Goal: Task Accomplishment & Management: Use online tool/utility

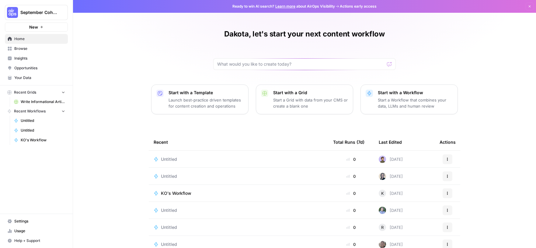
click at [42, 26] on icon "button" at bounding box center [42, 27] width 4 height 4
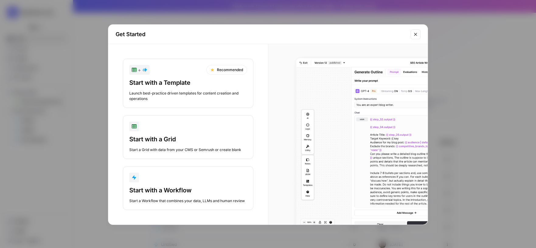
click at [188, 184] on button "Start with a Workflow Start a Workflow that combines your data, LLMs and human …" at bounding box center [188, 189] width 131 height 44
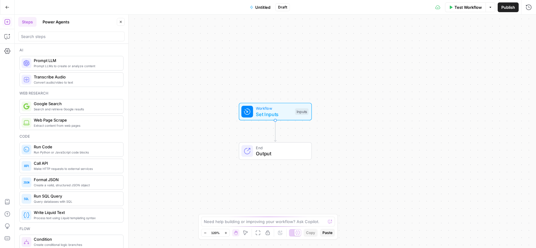
click at [261, 9] on span "Untitled" at bounding box center [262, 7] width 15 height 6
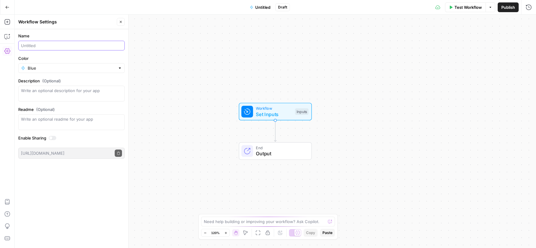
click at [56, 48] on input "Name" at bounding box center [71, 46] width 101 height 6
type input "D"
type input "Create a Meta Description (Dakota)"
click at [64, 68] on input "Blue" at bounding box center [72, 68] width 88 height 6
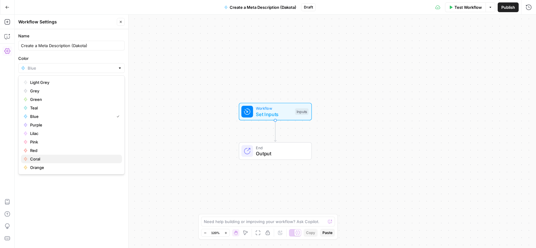
click at [47, 161] on span "Coral" at bounding box center [73, 159] width 87 height 6
type input "Coral"
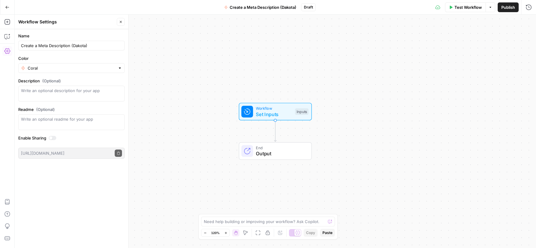
click at [264, 108] on span "Workflow" at bounding box center [274, 109] width 36 height 6
click at [481, 39] on button "Add Field" at bounding box center [470, 42] width 101 height 10
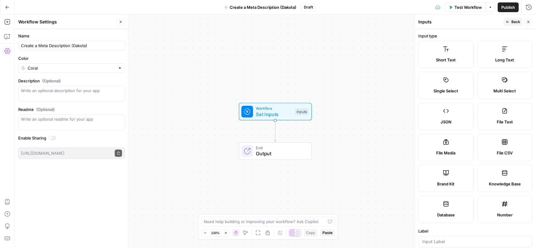
click at [458, 53] on label "Short Text" at bounding box center [446, 54] width 55 height 27
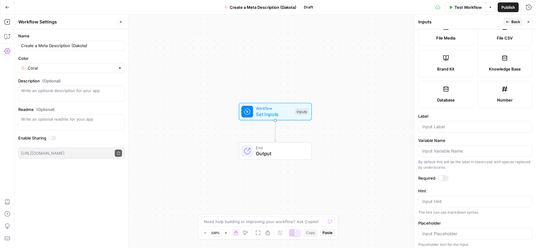
scroll to position [121, 0]
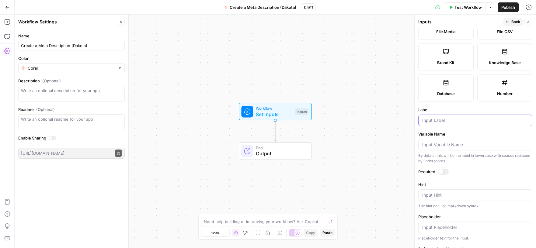
click at [439, 121] on input "Label" at bounding box center [476, 121] width 106 height 6
type input "I"
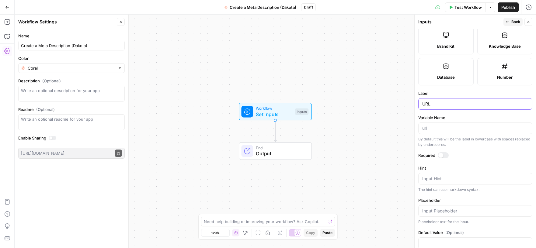
scroll to position [151, 0]
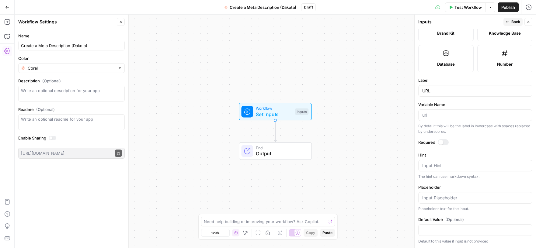
click at [422, 91] on div "URL" at bounding box center [476, 91] width 114 height 12
type input "U"
type input "Blog URL"
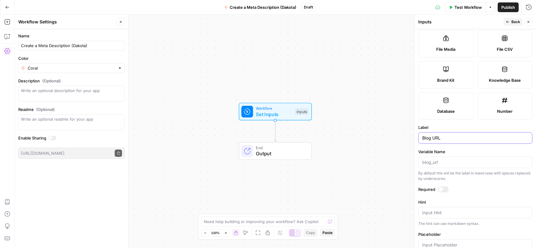
scroll to position [105, 0]
click at [518, 22] on span "Back" at bounding box center [516, 21] width 9 height 5
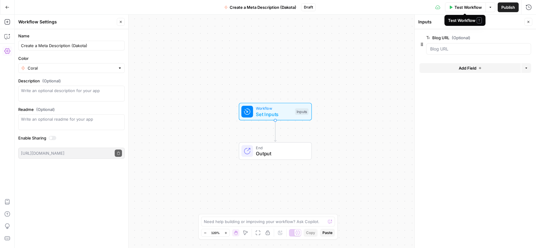
click at [466, 7] on span "Test Workflow" at bounding box center [468, 7] width 27 height 6
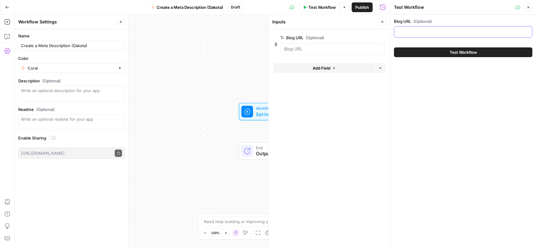
click at [425, 33] on input "Blog URL (Optional)" at bounding box center [463, 32] width 131 height 6
paste input "[URL][DOMAIN_NAME]"
type input "[URL][DOMAIN_NAME]"
click at [439, 51] on button "Test Workflow" at bounding box center [463, 52] width 139 height 10
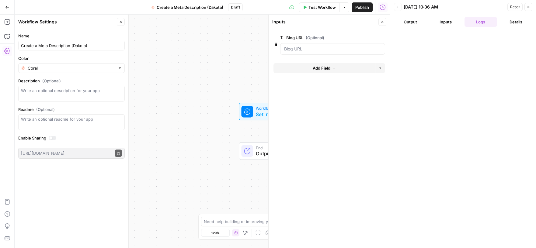
click at [413, 22] on button "Output" at bounding box center [410, 22] width 33 height 10
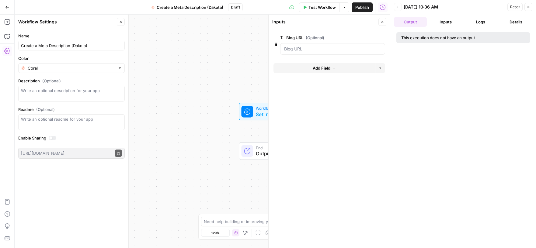
click at [449, 21] on button "Inputs" at bounding box center [446, 22] width 33 height 10
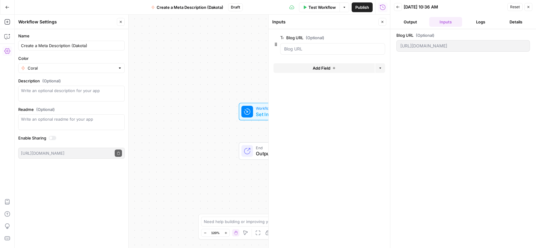
click at [480, 22] on button "Logs" at bounding box center [481, 22] width 33 height 10
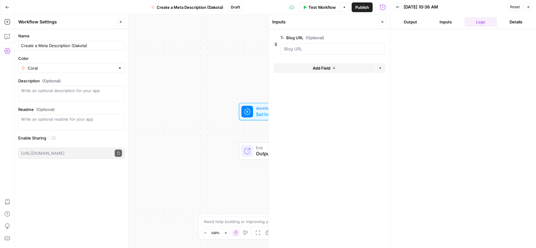
click at [511, 7] on span "Reset" at bounding box center [516, 6] width 10 height 5
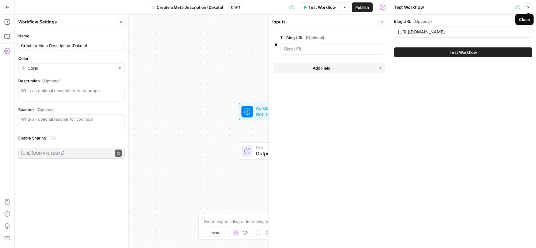
click at [530, 9] on icon "button" at bounding box center [529, 7] width 4 height 4
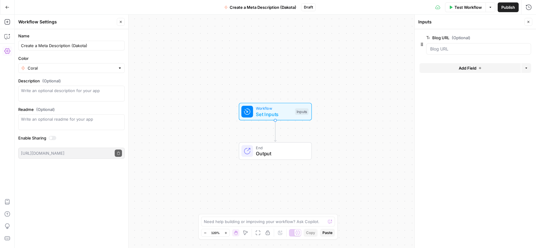
click at [530, 22] on span "Close" at bounding box center [530, 22] width 0 height 0
click at [118, 23] on button "Close" at bounding box center [121, 22] width 8 height 8
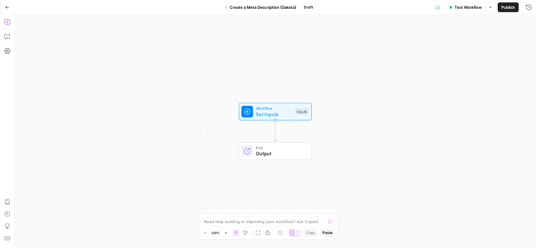
click at [7, 22] on icon "button" at bounding box center [6, 21] width 5 height 5
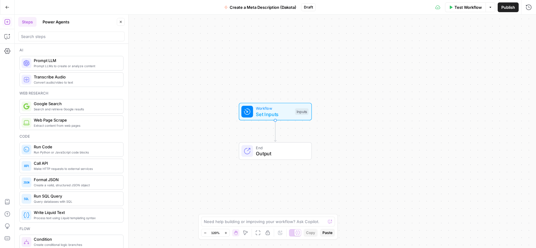
click at [56, 121] on span "Web Page Scrape" at bounding box center [76, 120] width 85 height 6
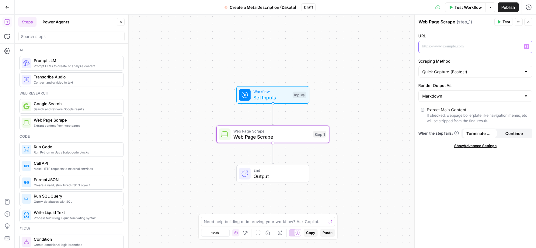
click at [476, 45] on p at bounding box center [471, 47] width 97 height 6
click at [526, 47] on icon "button" at bounding box center [527, 46] width 3 height 3
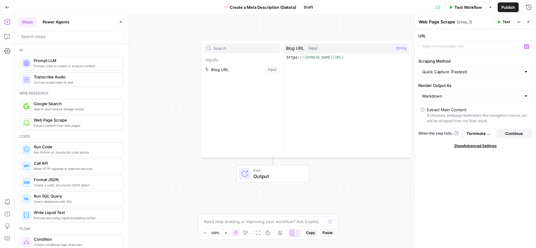
click at [451, 153] on div "URL “/” to reference Variables Menu Scraping Method Quick Capture (Fastest) Ren…" at bounding box center [475, 138] width 121 height 219
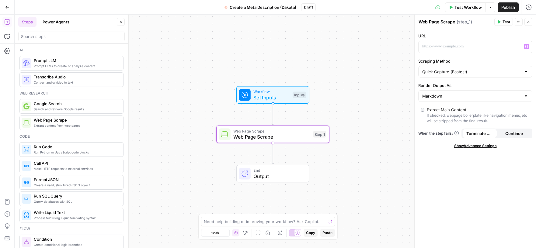
click at [278, 138] on span "Web Page Scrape" at bounding box center [272, 136] width 77 height 7
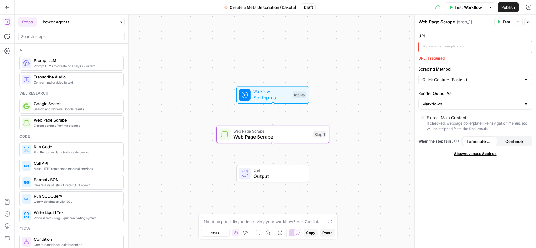
click at [445, 51] on div at bounding box center [471, 47] width 104 height 12
click at [527, 46] on icon "button" at bounding box center [527, 46] width 3 height 3
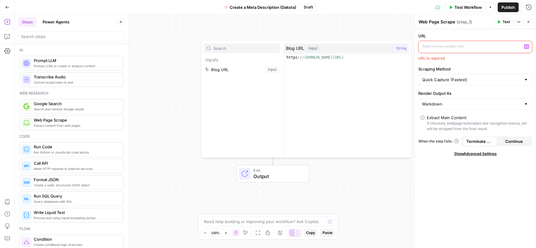
click at [444, 45] on p at bounding box center [471, 47] width 97 height 6
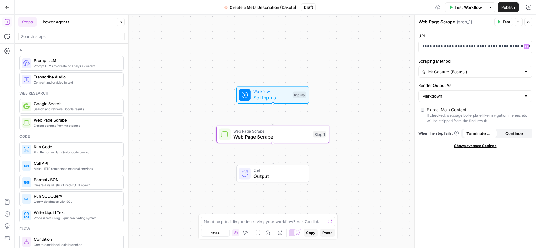
click at [443, 188] on div "**********" at bounding box center [475, 138] width 121 height 219
click at [470, 47] on p "**********" at bounding box center [476, 47] width 106 height 6
click at [470, 47] on p "**********" at bounding box center [471, 47] width 97 height 6
click at [526, 47] on icon "button" at bounding box center [527, 46] width 3 height 3
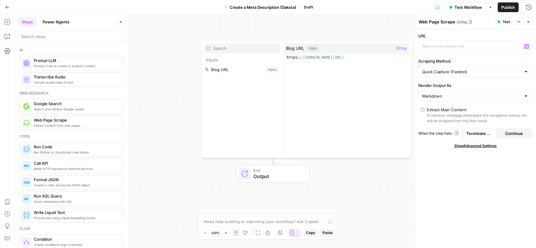
type textarea "**********"
click at [332, 57] on div "https: //[DOMAIN_NAME][URL]" at bounding box center [348, 110] width 124 height 110
click at [243, 71] on button "Select variable Blog URL" at bounding box center [242, 70] width 76 height 10
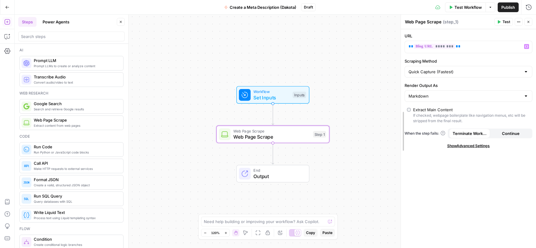
drag, startPoint x: 414, startPoint y: 116, endPoint x: 394, endPoint y: 118, distance: 19.9
click at [398, 118] on div at bounding box center [401, 132] width 6 height 234
click at [471, 9] on span "Test Workflow" at bounding box center [468, 7] width 27 height 6
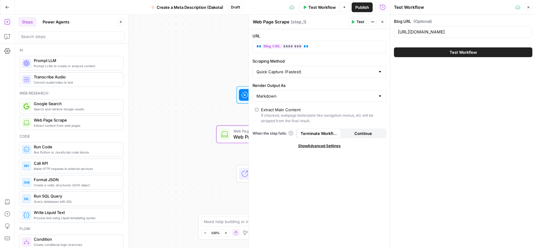
click at [443, 56] on button "Test Workflow" at bounding box center [463, 52] width 139 height 10
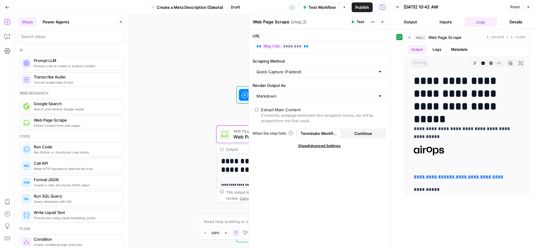
click at [449, 19] on button "Inputs" at bounding box center [446, 22] width 33 height 10
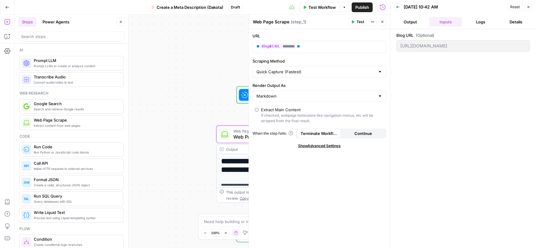
click at [183, 128] on div "**********" at bounding box center [203, 132] width 376 height 234
click at [383, 23] on icon "button" at bounding box center [383, 22] width 4 height 4
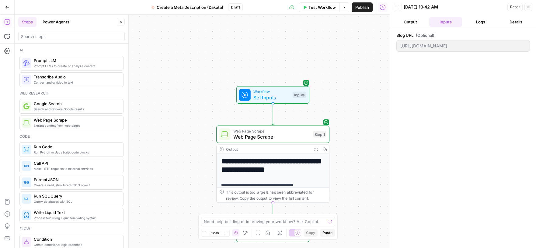
click at [530, 7] on icon "button" at bounding box center [529, 7] width 4 height 4
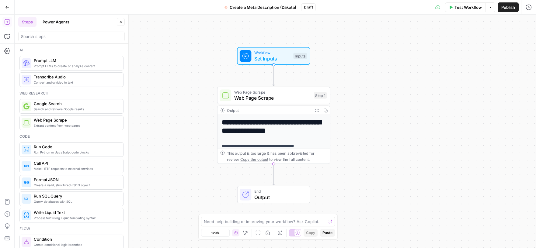
click at [275, 97] on span "Web Page Scrape" at bounding box center [272, 97] width 77 height 7
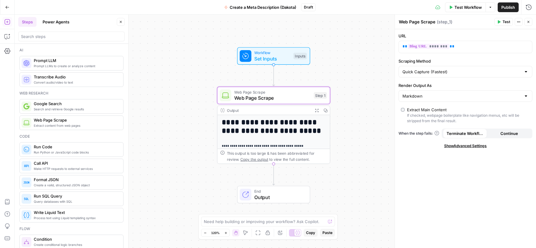
click at [69, 65] on span "Prompt LLMs to create or analyze content" at bounding box center [76, 66] width 85 height 5
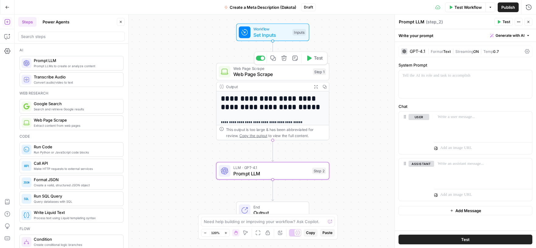
click at [278, 76] on span "Web Page Scrape" at bounding box center [272, 74] width 77 height 7
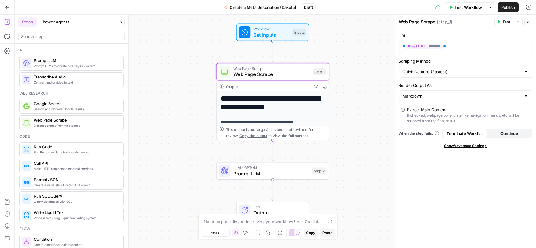
click at [277, 169] on span "LLM · GPT-4.1" at bounding box center [272, 168] width 76 height 6
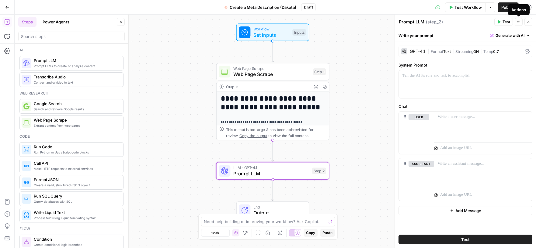
click at [521, 22] on button "Actions" at bounding box center [519, 22] width 8 height 8
click at [459, 25] on div "Prompt LLM Prompt LLM ( step_2 )" at bounding box center [446, 22] width 94 height 7
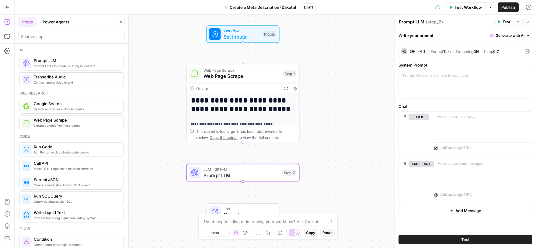
drag, startPoint x: 156, startPoint y: 137, endPoint x: 126, endPoint y: 139, distance: 30.2
click at [126, 139] on body "**********" at bounding box center [268, 124] width 536 height 248
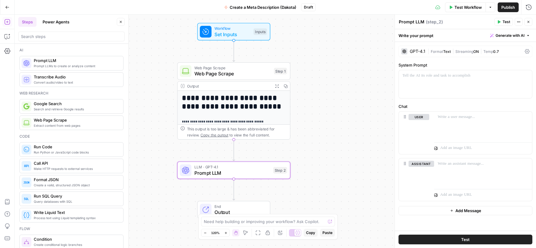
drag, startPoint x: 152, startPoint y: 139, endPoint x: 143, endPoint y: 136, distance: 9.2
click at [143, 136] on div "**********" at bounding box center [276, 132] width 522 height 234
click at [243, 36] on span "Set Inputs" at bounding box center [233, 34] width 36 height 7
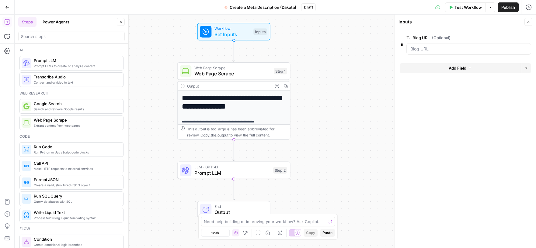
click at [250, 172] on span "Prompt LLM" at bounding box center [233, 173] width 76 height 7
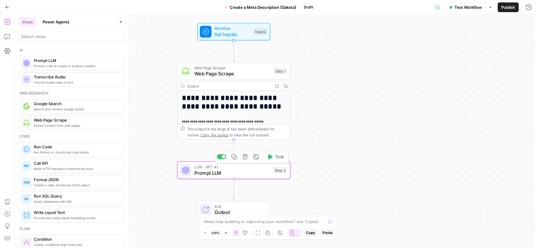
type textarea "Prompt LLM"
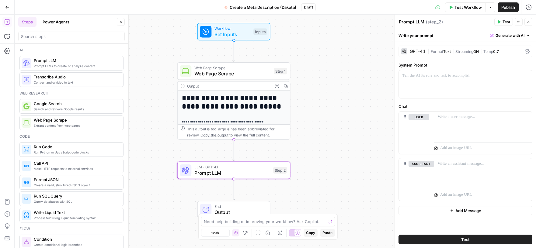
click at [489, 7] on icon "button" at bounding box center [491, 7] width 4 height 4
click at [485, 95] on div at bounding box center [465, 84] width 133 height 28
click at [526, 75] on icon "button" at bounding box center [527, 76] width 3 height 3
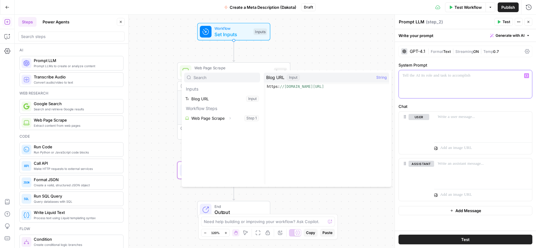
click at [427, 90] on div at bounding box center [465, 84] width 133 height 28
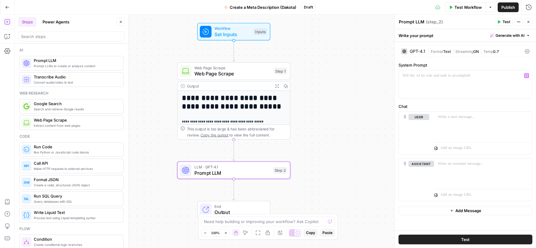
click at [414, 51] on div "GPT-4.1" at bounding box center [418, 51] width 16 height 4
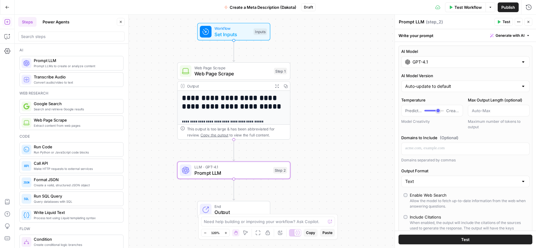
scroll to position [3, 0]
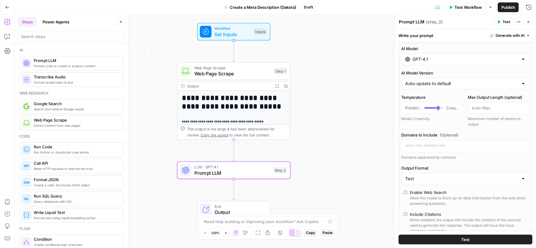
click at [457, 62] on input "GPT-4.1" at bounding box center [466, 59] width 106 height 6
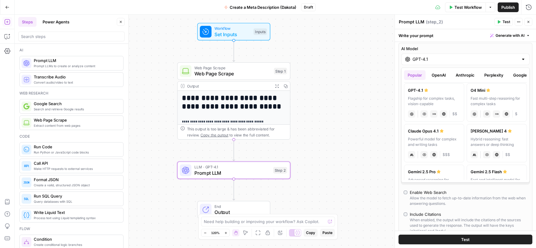
scroll to position [45, 0]
click at [484, 140] on div "Hybrid reasoning: fast answers or deep thinking" at bounding box center [497, 140] width 52 height 11
type input "[PERSON_NAME] 4"
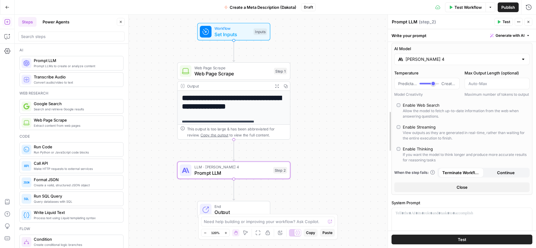
drag, startPoint x: 395, startPoint y: 109, endPoint x: 364, endPoint y: 109, distance: 30.8
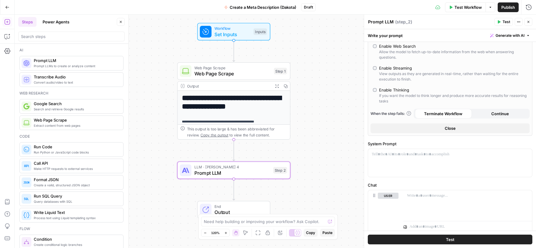
scroll to position [63, 0]
click at [451, 128] on span "Close" at bounding box center [450, 127] width 11 height 6
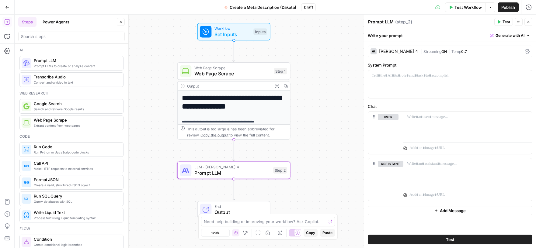
scroll to position [0, 0]
click at [417, 78] on p at bounding box center [450, 76] width 157 height 6
click at [453, 77] on p at bounding box center [450, 76] width 157 height 6
click at [399, 83] on p "**********" at bounding box center [450, 79] width 157 height 12
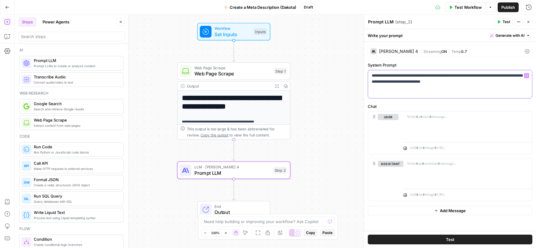
click at [474, 81] on p "**********" at bounding box center [450, 79] width 157 height 12
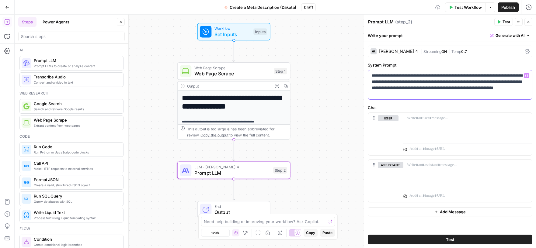
click at [519, 89] on p "**********" at bounding box center [450, 85] width 157 height 24
click at [448, 93] on p "**********" at bounding box center [450, 85] width 157 height 24
click at [430, 119] on p at bounding box center [467, 118] width 121 height 6
click at [496, 114] on div "**********" at bounding box center [468, 127] width 129 height 28
click at [468, 130] on div "**********" at bounding box center [468, 127] width 129 height 28
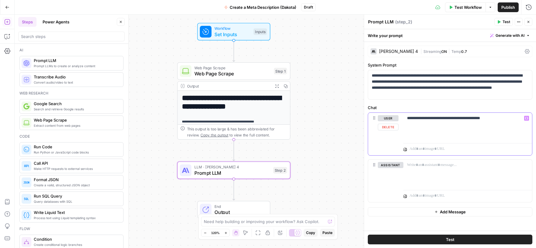
click at [528, 119] on icon "button" at bounding box center [527, 118] width 3 height 3
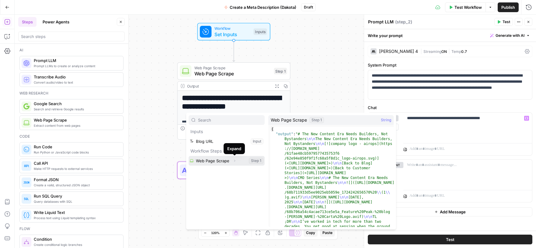
click at [234, 162] on icon "button" at bounding box center [235, 161] width 4 height 4
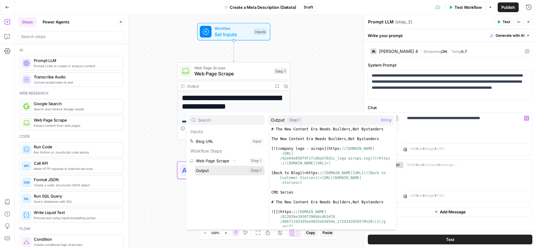
click at [226, 172] on button "Select variable Output" at bounding box center [230, 171] width 70 height 10
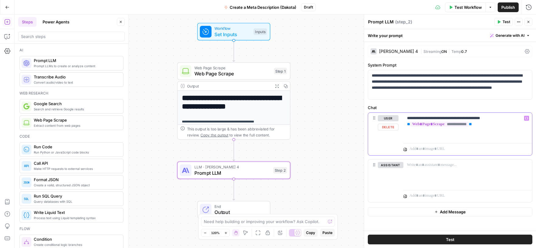
click at [526, 119] on icon "button" at bounding box center [527, 118] width 3 height 3
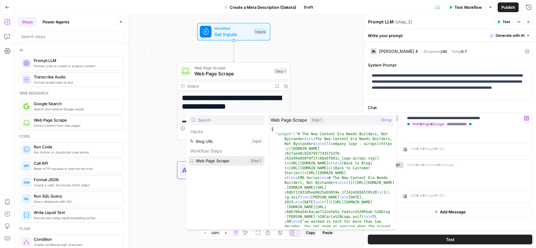
click at [226, 162] on button "Select variable Web Page Scrape" at bounding box center [227, 161] width 76 height 10
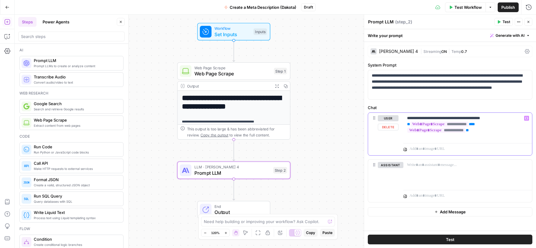
drag, startPoint x: 484, startPoint y: 131, endPoint x: 406, endPoint y: 130, distance: 78.6
click at [406, 130] on div "**********" at bounding box center [468, 127] width 129 height 28
click at [494, 118] on p "**********" at bounding box center [467, 121] width 121 height 12
click at [505, 20] on span "Test" at bounding box center [507, 21] width 8 height 5
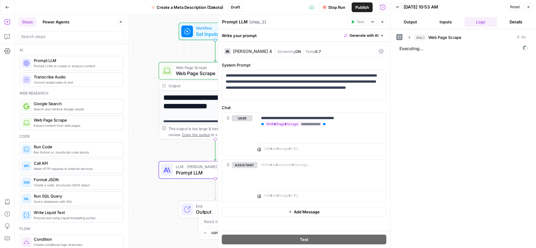
drag, startPoint x: 160, startPoint y: 136, endPoint x: 126, endPoint y: 136, distance: 34.4
click at [126, 136] on body "**********" at bounding box center [268, 124] width 536 height 248
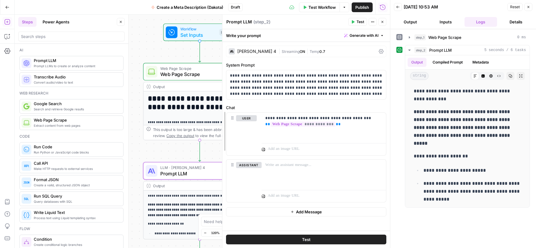
drag, startPoint x: 218, startPoint y: 126, endPoint x: 234, endPoint y: 126, distance: 16.1
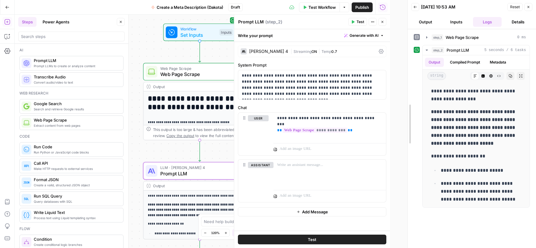
drag, startPoint x: 389, startPoint y: 99, endPoint x: 412, endPoint y: 99, distance: 22.2
click at [411, 99] on div at bounding box center [408, 124] width 6 height 248
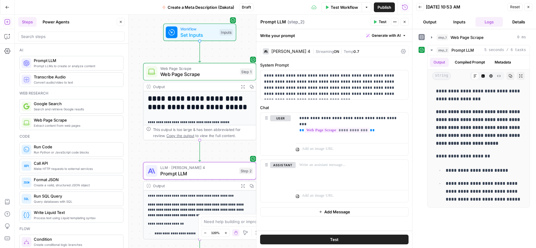
click at [376, 22] on icon "button" at bounding box center [375, 21] width 3 height 3
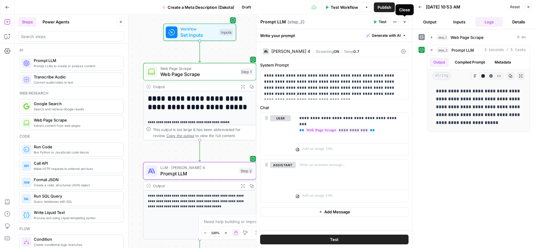
click at [403, 21] on icon "button" at bounding box center [405, 22] width 4 height 4
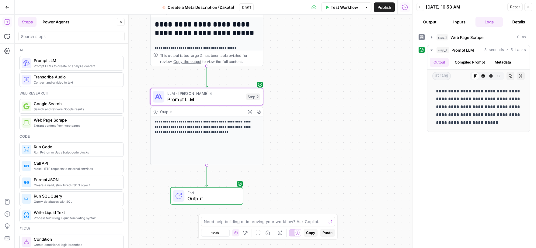
click at [530, 4] on button "Close" at bounding box center [529, 7] width 8 height 8
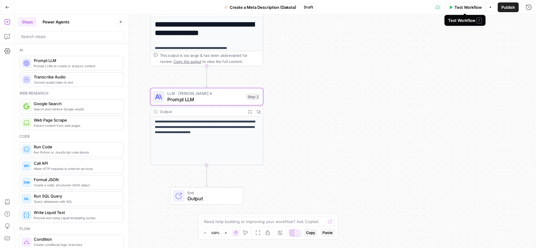
click at [457, 4] on span "Test Workflow" at bounding box center [468, 7] width 27 height 6
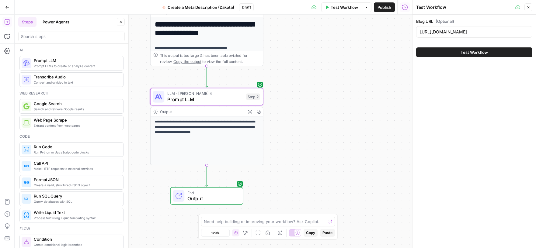
click at [465, 54] on span "Test Workflow" at bounding box center [474, 52] width 27 height 6
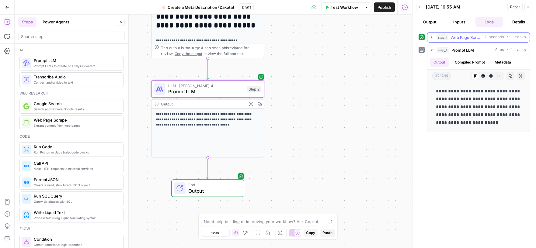
click at [465, 37] on span "Web Page Scrape" at bounding box center [466, 37] width 31 height 6
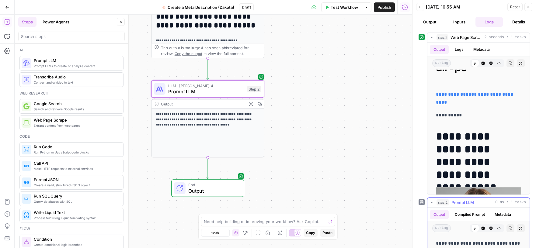
scroll to position [39, 0]
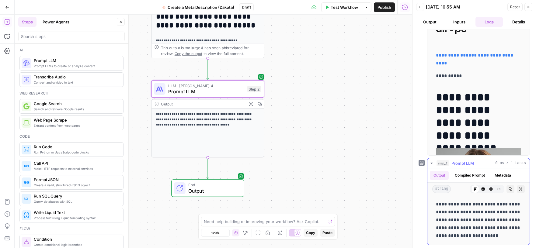
click at [502, 174] on button "Metadata" at bounding box center [503, 175] width 24 height 9
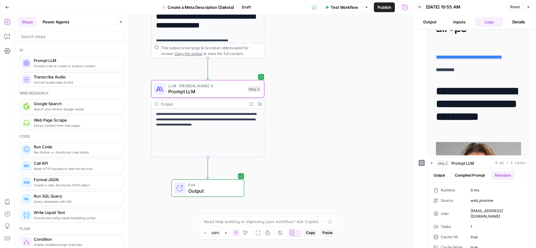
scroll to position [54, 0]
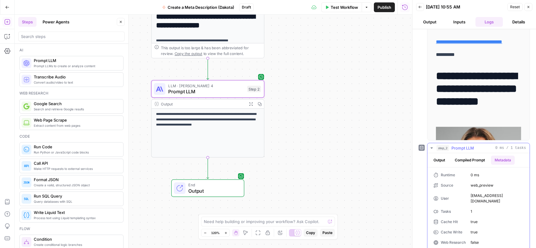
click at [438, 159] on button "Output" at bounding box center [439, 160] width 19 height 9
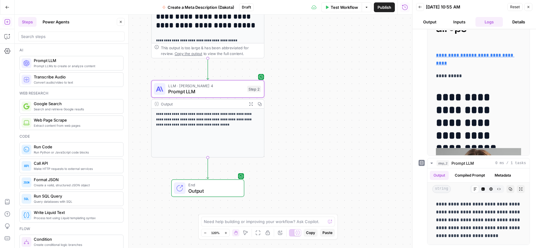
scroll to position [0, 0]
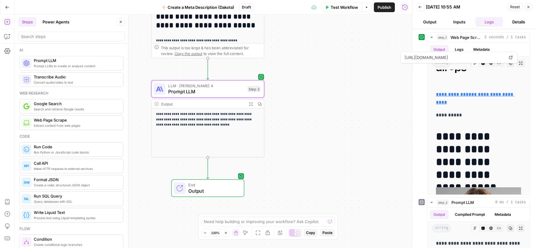
click at [460, 18] on button "Inputs" at bounding box center [459, 22] width 27 height 10
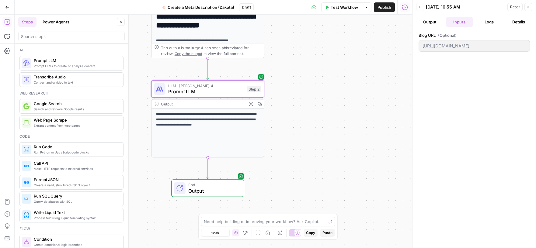
click at [528, 6] on icon "button" at bounding box center [529, 7] width 2 height 2
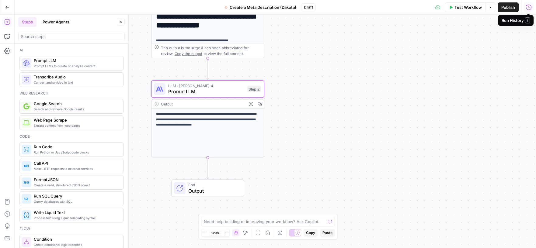
click at [473, 5] on span "Test Workflow" at bounding box center [468, 7] width 27 height 6
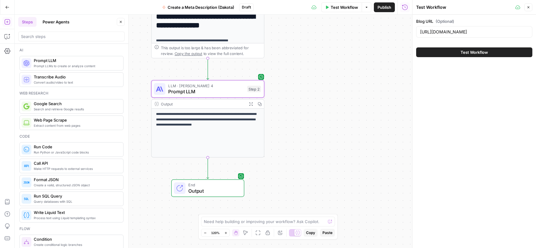
click at [463, 53] on span "Test Workflow" at bounding box center [474, 52] width 27 height 6
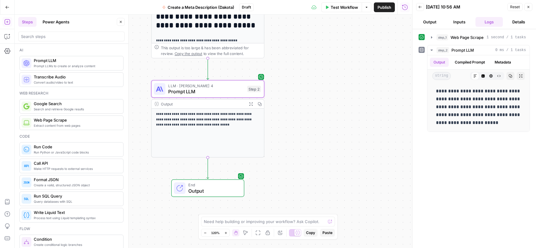
click at [530, 7] on span "Close" at bounding box center [530, 7] width 0 height 0
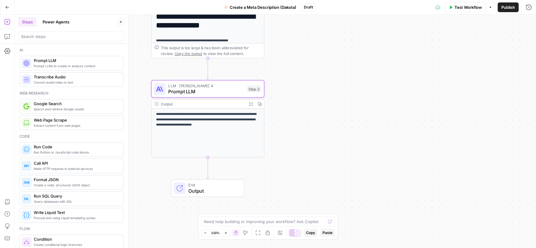
click at [51, 185] on span "Create a valid, structured JSON object" at bounding box center [76, 185] width 85 height 5
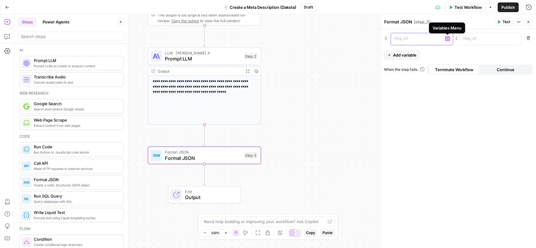
click at [447, 40] on button "Variables Menu" at bounding box center [447, 38] width 5 height 5
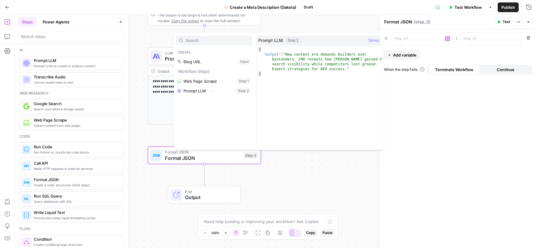
click at [446, 115] on div "“/” to reference Variables Menu : Remove Add variable When the step fails: Term…" at bounding box center [459, 138] width 156 height 219
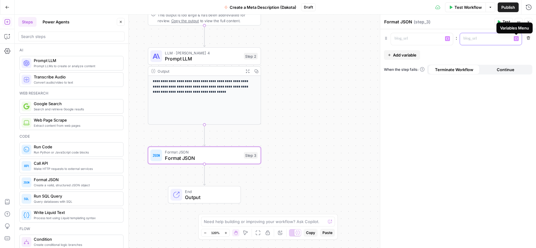
click at [517, 39] on icon "button" at bounding box center [516, 38] width 3 height 3
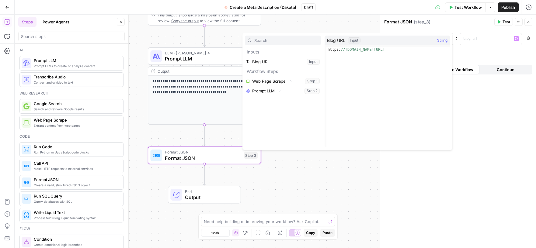
click at [482, 110] on div "“/” to reference Variables Menu : “/” to reference Variables Menu Remove Add va…" at bounding box center [459, 138] width 156 height 219
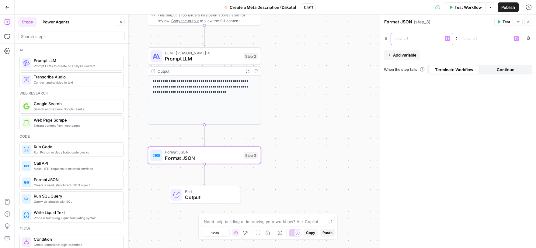
click at [421, 38] on p at bounding box center [417, 39] width 45 height 6
click at [419, 39] on p at bounding box center [417, 39] width 45 height 6
click at [483, 40] on p at bounding box center [486, 39] width 45 height 6
click at [515, 39] on icon "button" at bounding box center [516, 38] width 3 height 3
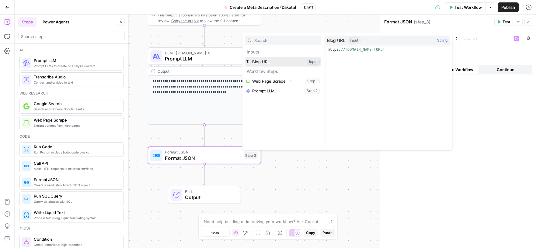
click at [271, 58] on button "Select variable Blog URL" at bounding box center [283, 62] width 76 height 10
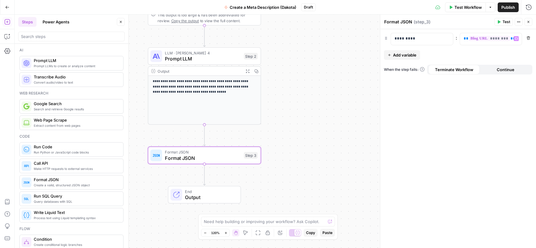
click at [392, 57] on button "Add variable" at bounding box center [402, 55] width 36 height 10
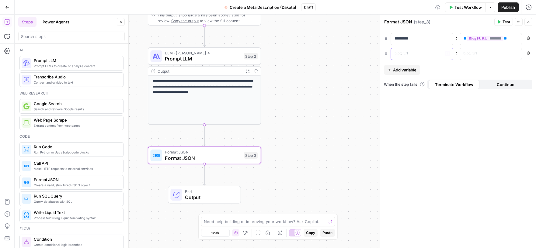
click at [409, 56] on p at bounding box center [417, 54] width 45 height 6
click at [515, 53] on icon "button" at bounding box center [516, 53] width 3 height 3
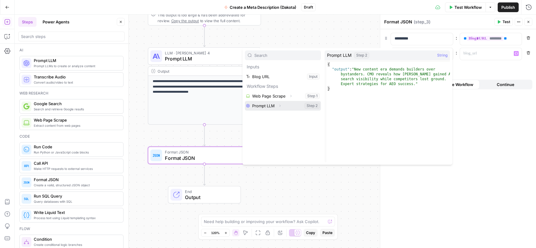
click at [285, 107] on button "Select variable Prompt LLM" at bounding box center [283, 106] width 76 height 10
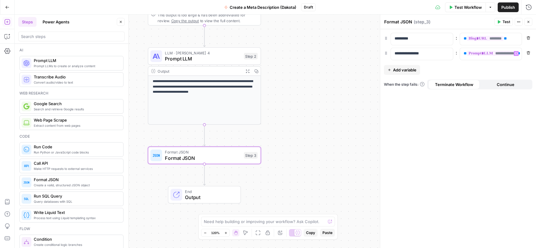
click at [507, 24] on span "Test" at bounding box center [507, 21] width 8 height 5
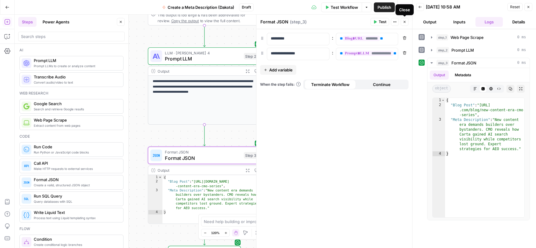
click at [405, 22] on icon "button" at bounding box center [405, 22] width 4 height 4
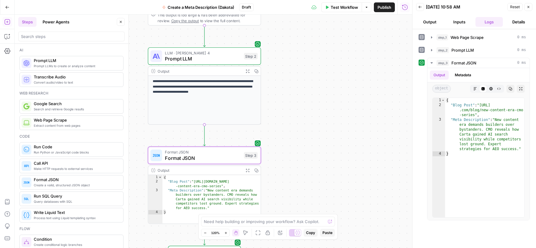
click at [529, 8] on icon "button" at bounding box center [529, 7] width 4 height 4
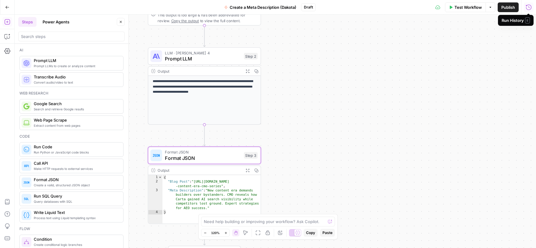
click at [453, 10] on button "Test Workflow" at bounding box center [465, 7] width 41 height 10
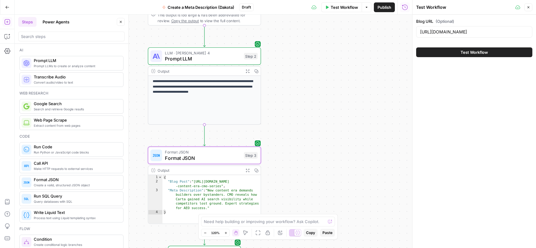
click at [461, 51] on span "Test Workflow" at bounding box center [474, 52] width 27 height 6
